Goal: Transaction & Acquisition: Book appointment/travel/reservation

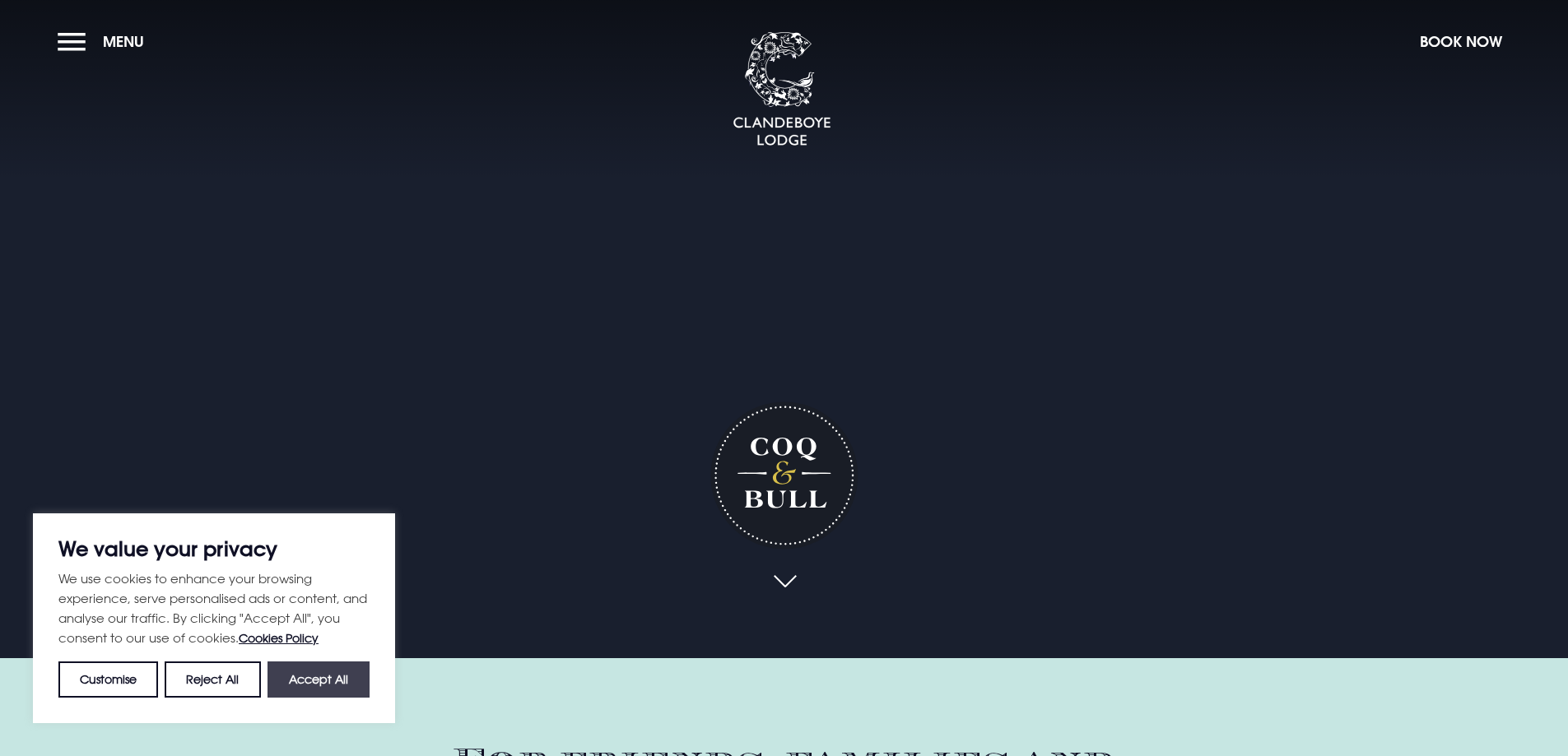
click at [285, 675] on button "Accept All" at bounding box center [318, 680] width 102 height 36
checkbox input "true"
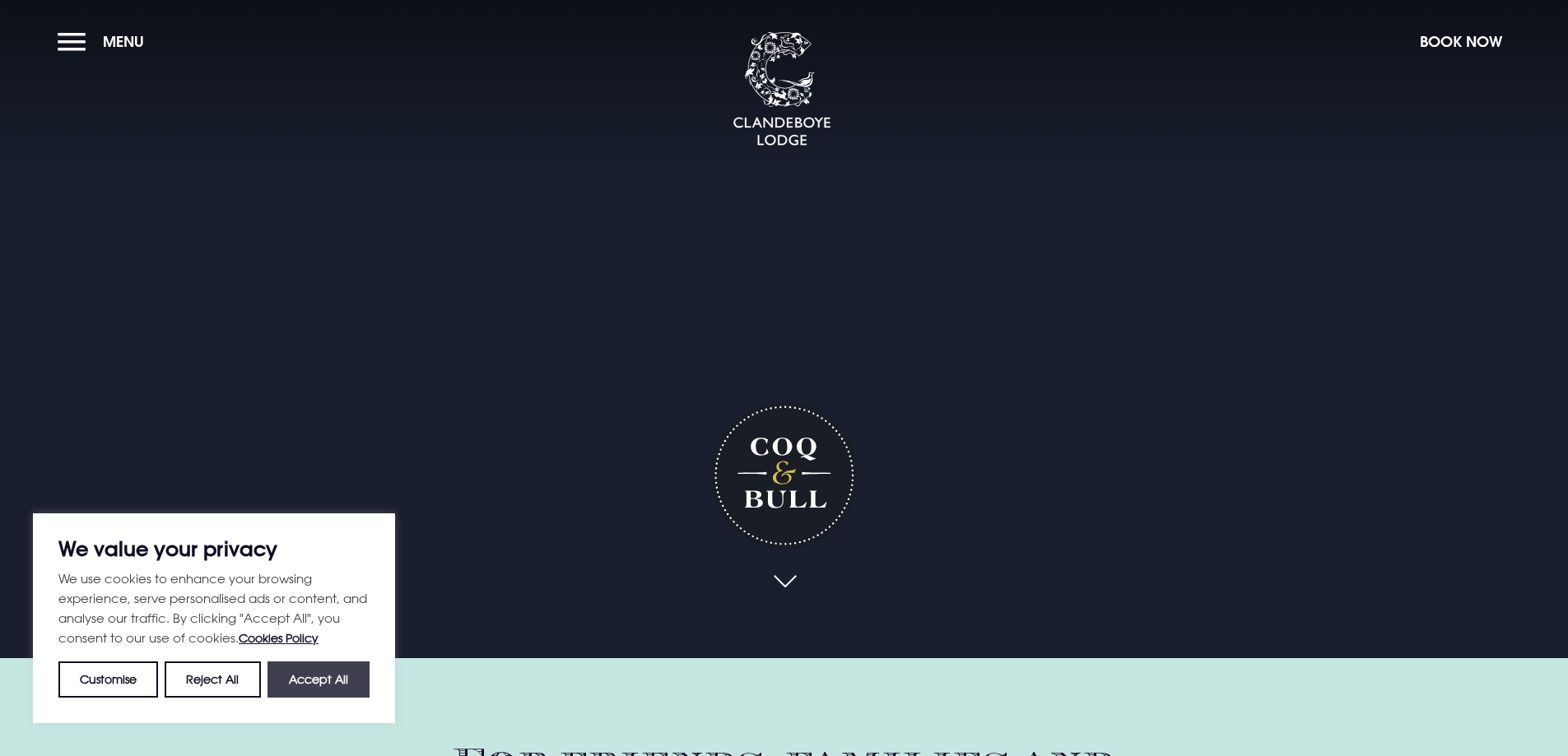
checkbox input "true"
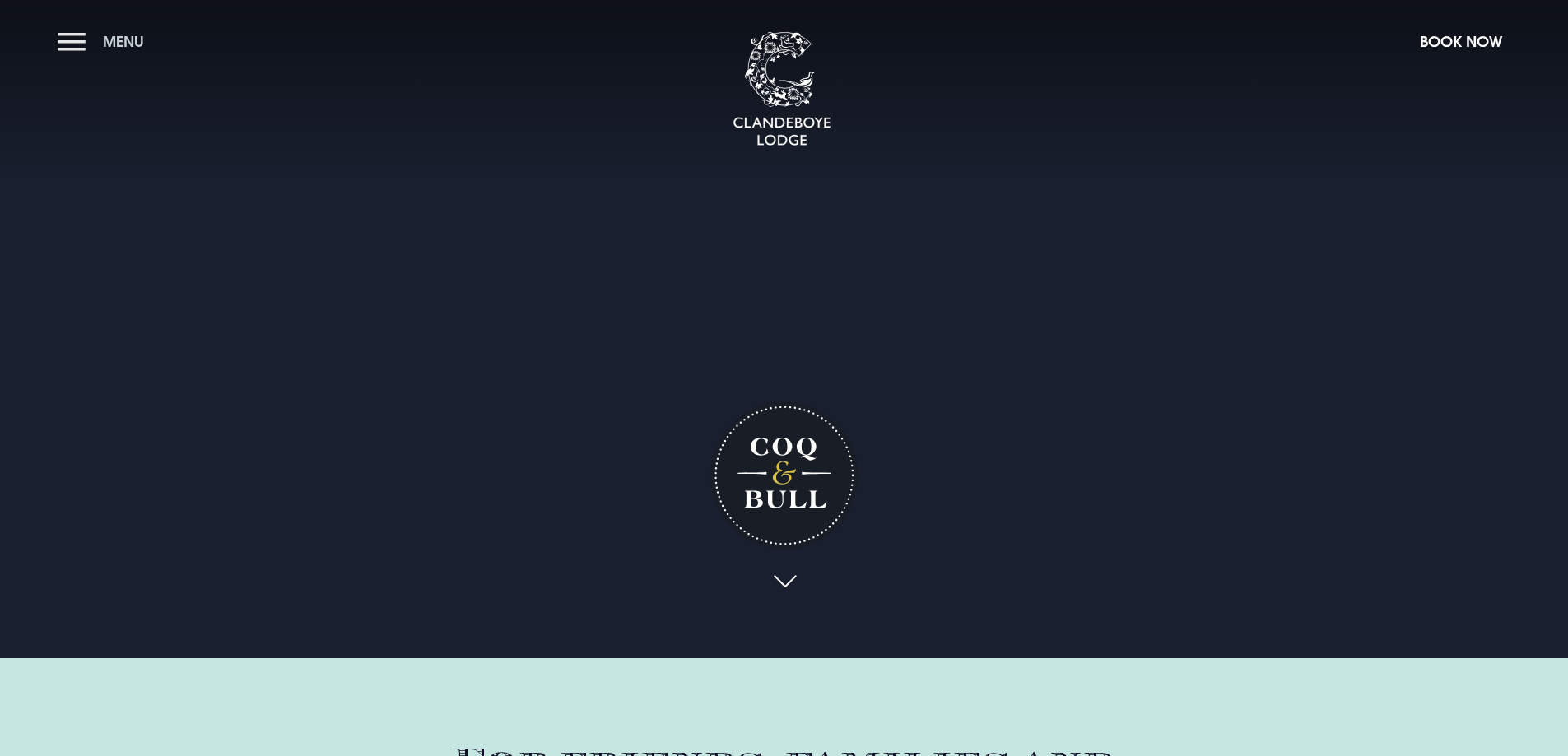
click at [85, 51] on button "Menu" at bounding box center [105, 42] width 95 height 35
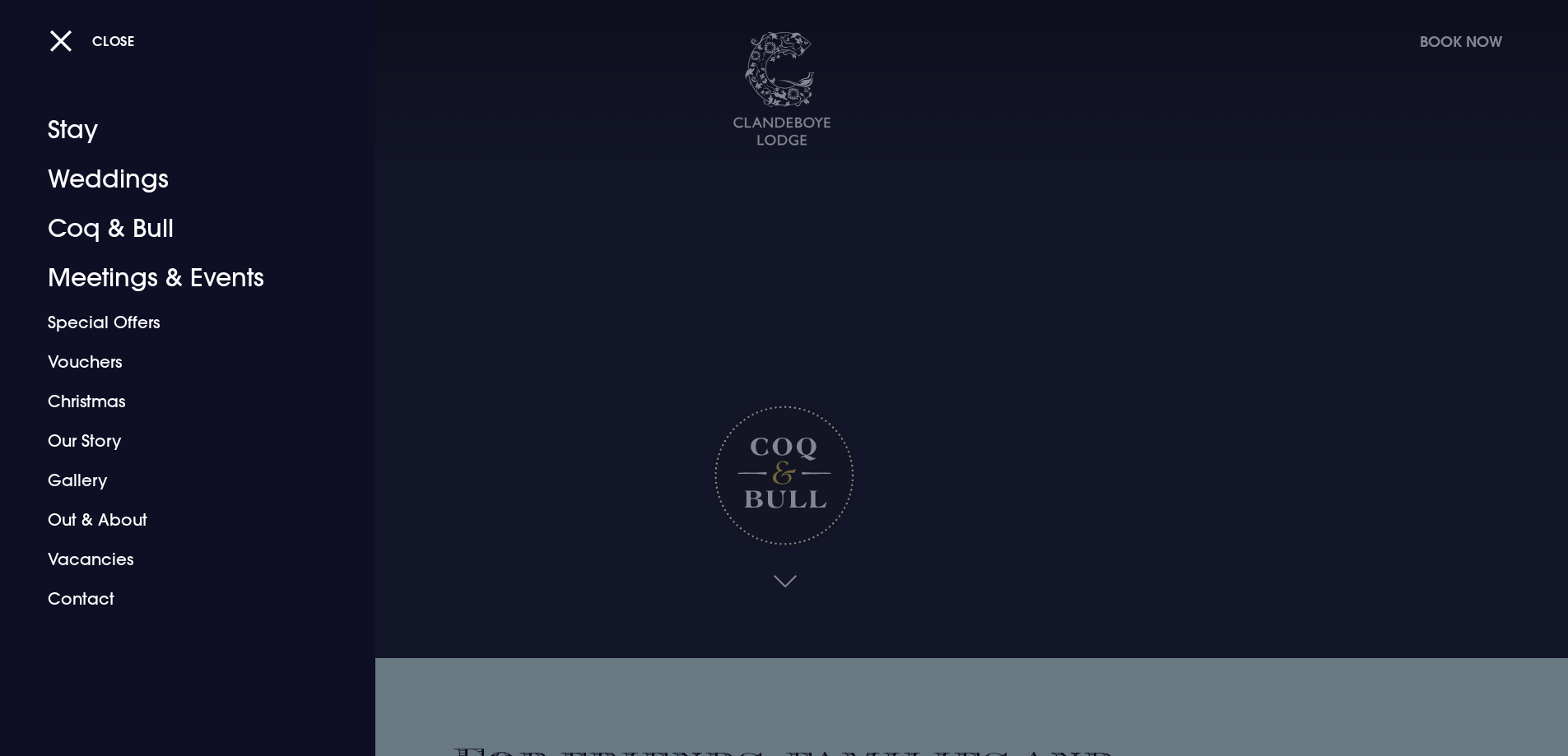
click at [1469, 35] on div "Close" at bounding box center [802, 40] width 1506 height 35
click at [1432, 44] on div "Close" at bounding box center [802, 40] width 1506 height 35
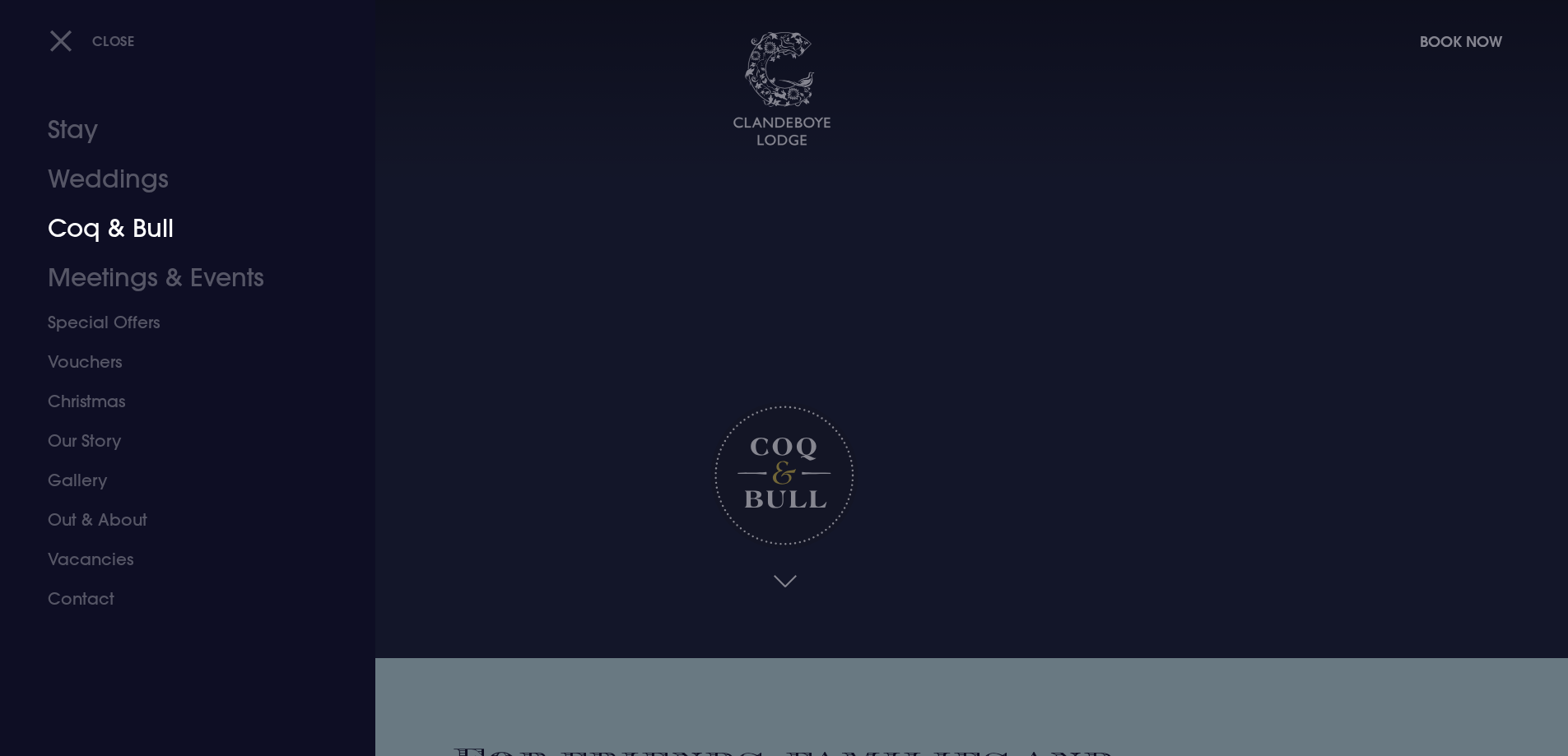
click at [124, 221] on link "Coq & Bull" at bounding box center [177, 229] width 260 height 50
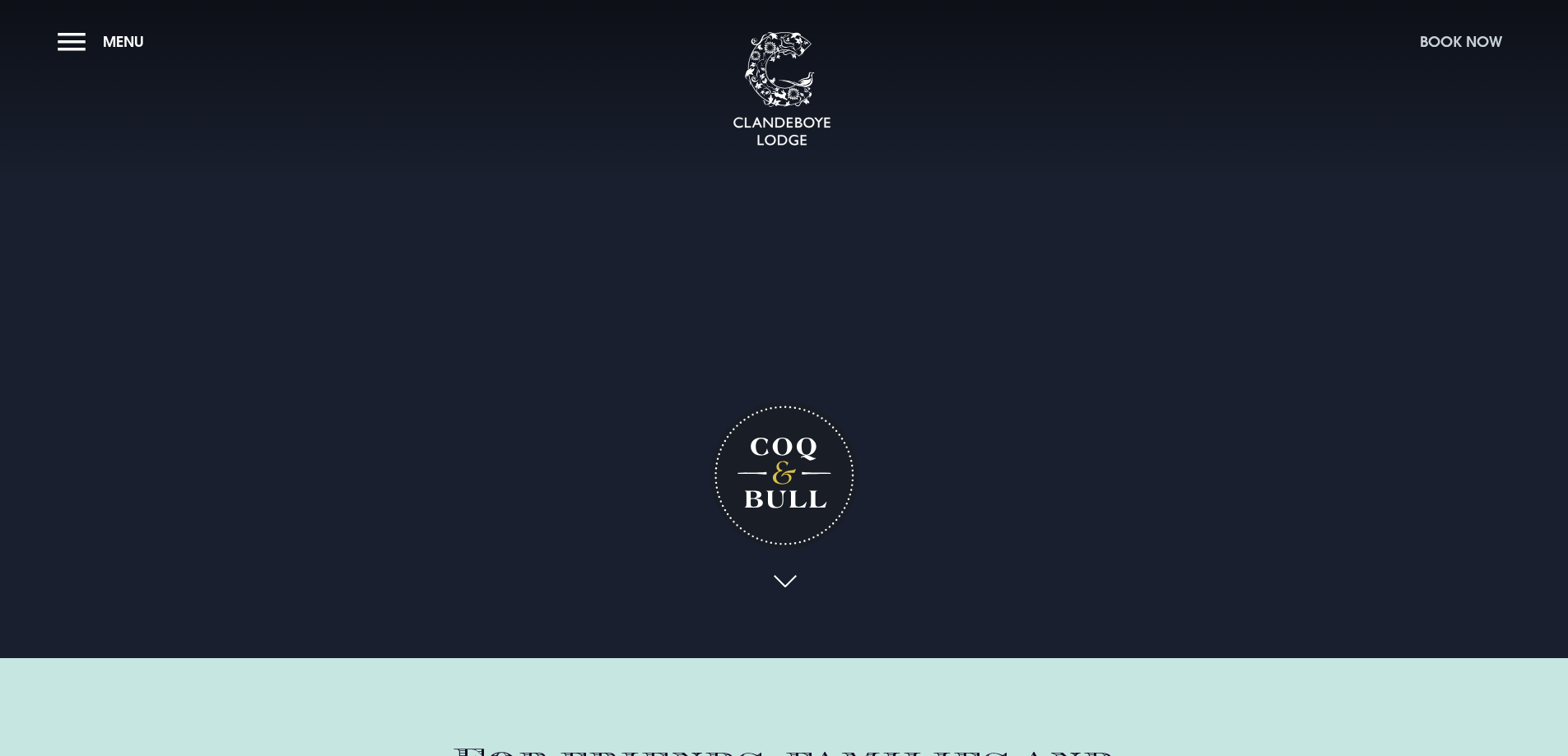
click at [1473, 37] on button "Book Now" at bounding box center [1461, 42] width 98 height 35
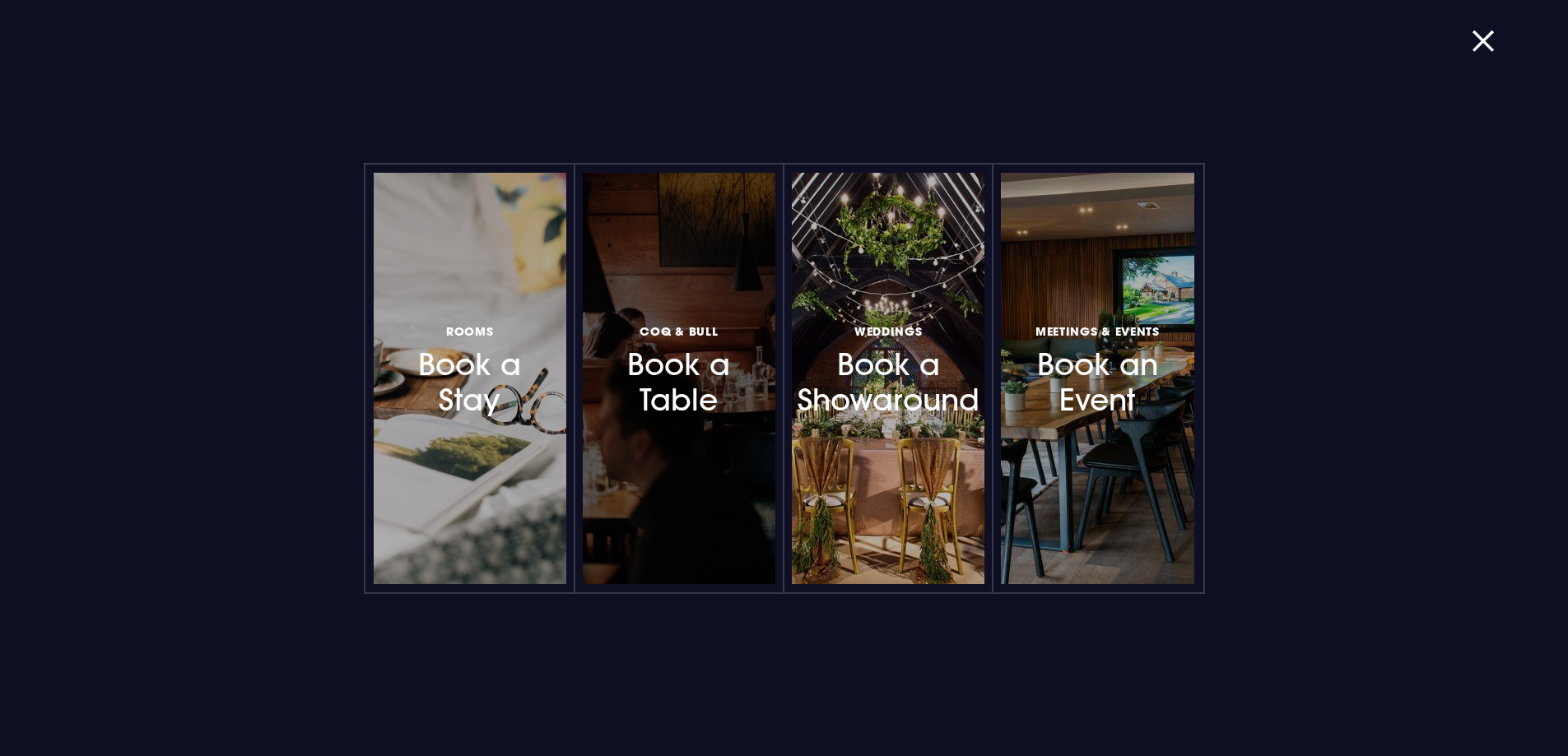
click at [675, 405] on h3 "Coq & Bull Book a Table" at bounding box center [679, 370] width 143 height 98
